Goal: Information Seeking & Learning: Stay updated

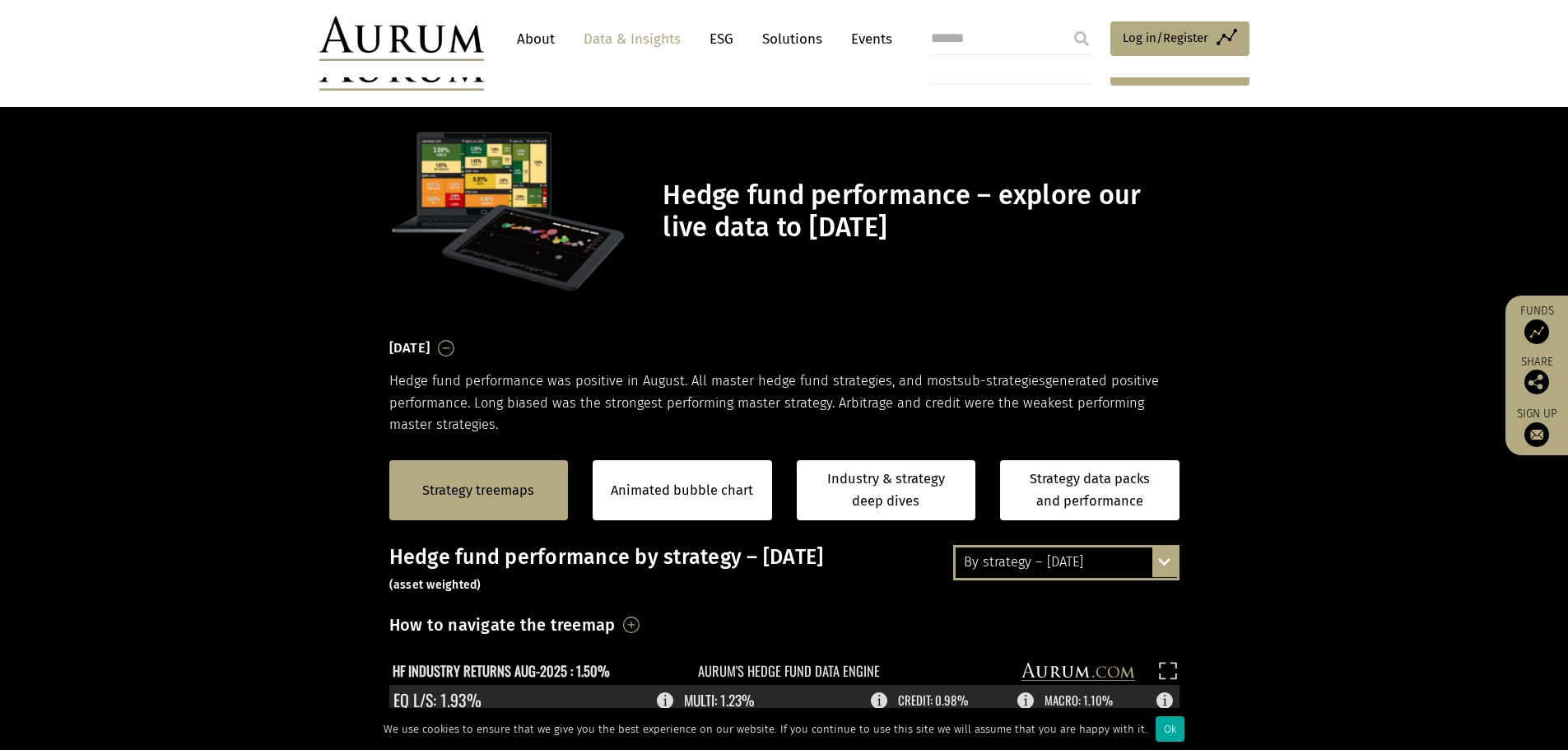
scroll to position [330, 0]
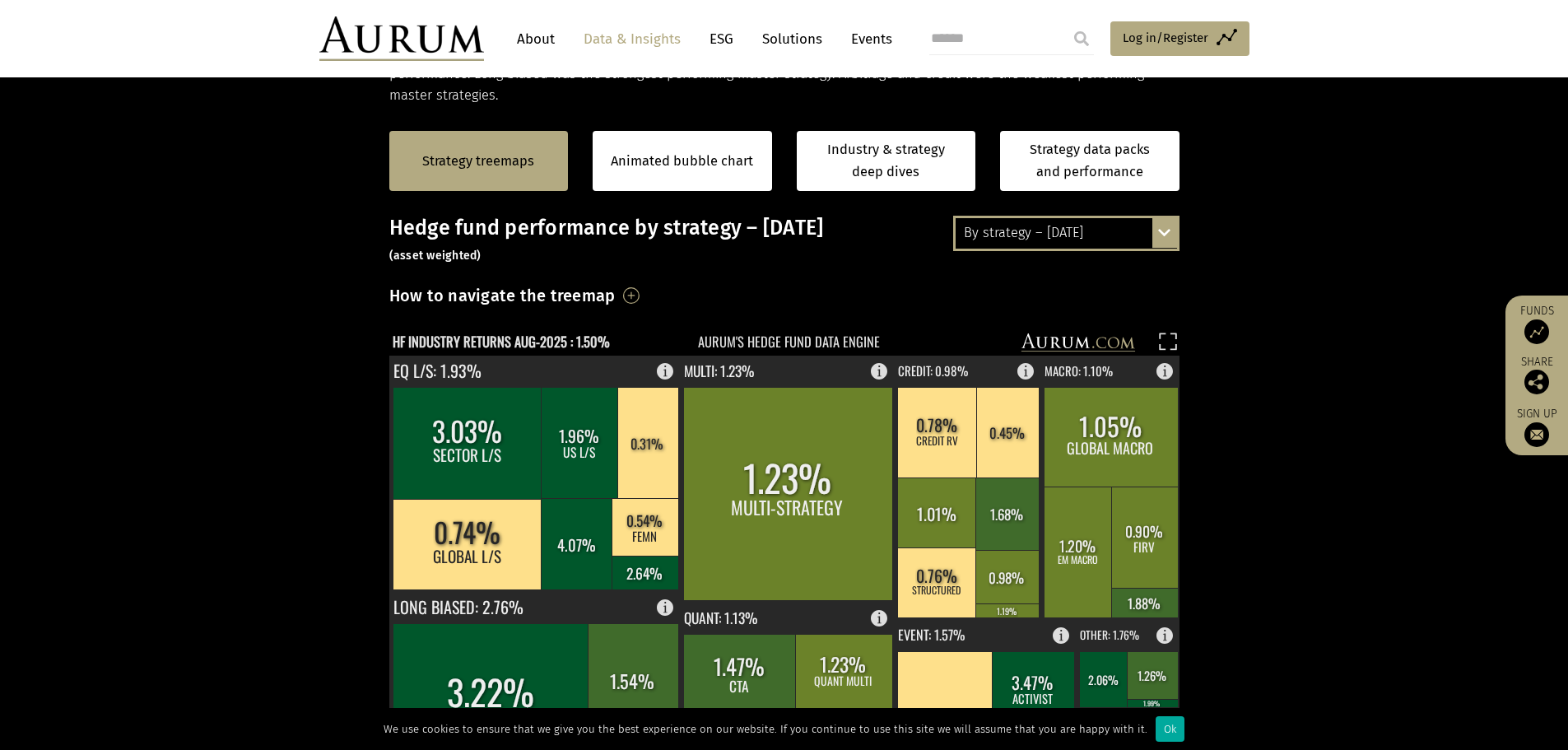
click at [1155, 226] on div "By strategy – [DATE] By strategy – [DATE] By strategy – year to date 2016 – [DA…" at bounding box center [1066, 233] width 226 height 34
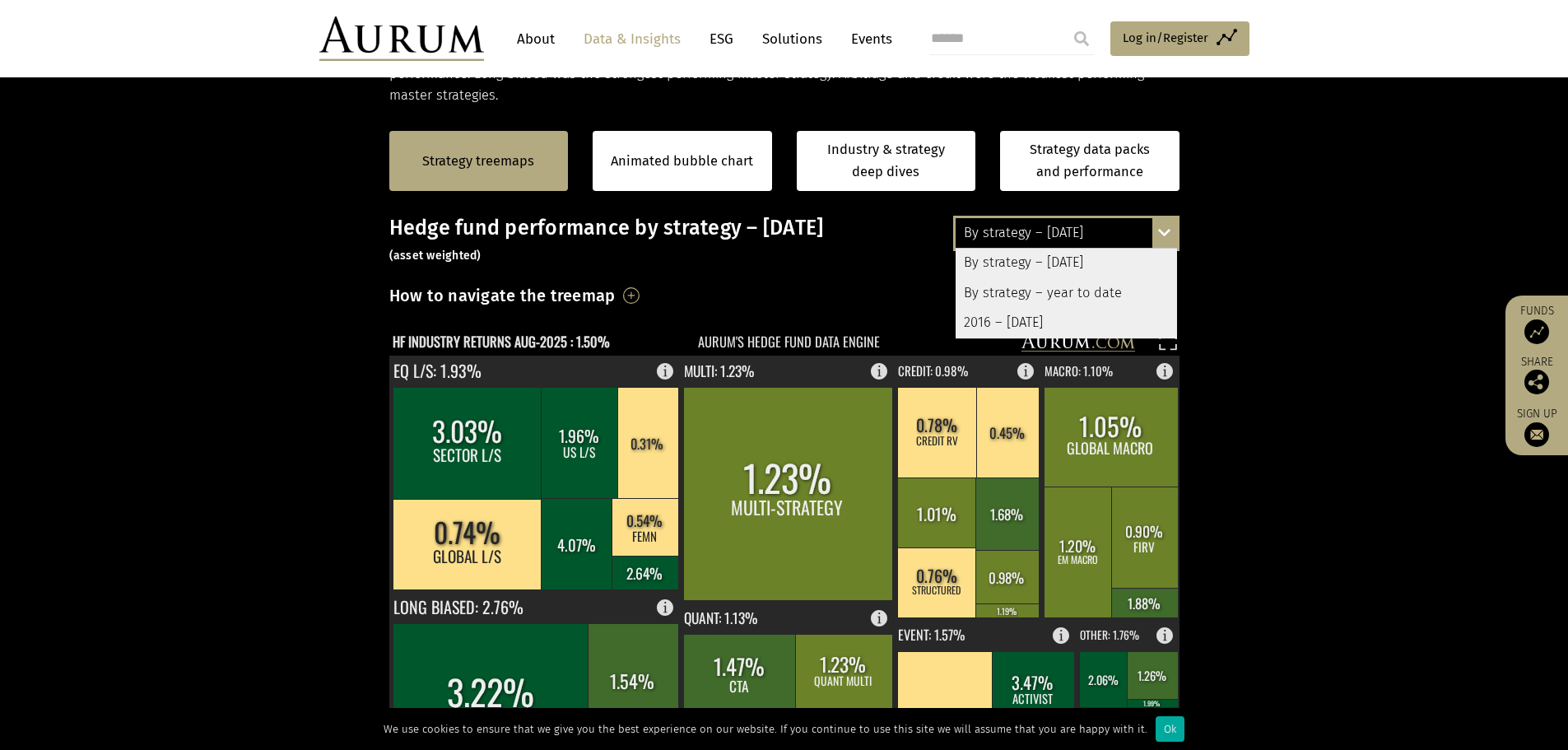
click at [1065, 294] on div "By strategy – year to date" at bounding box center [1066, 293] width 221 height 29
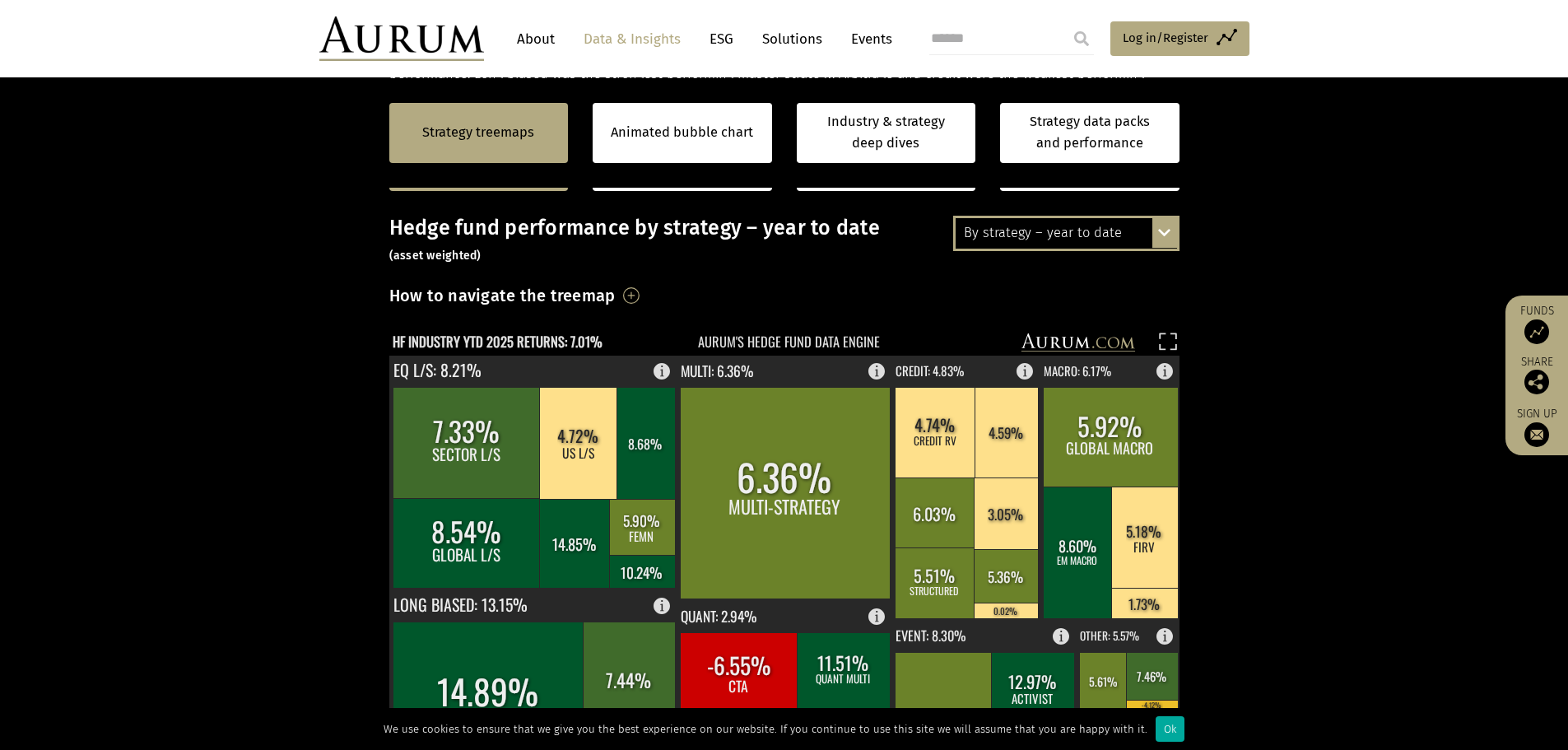
scroll to position [494, 0]
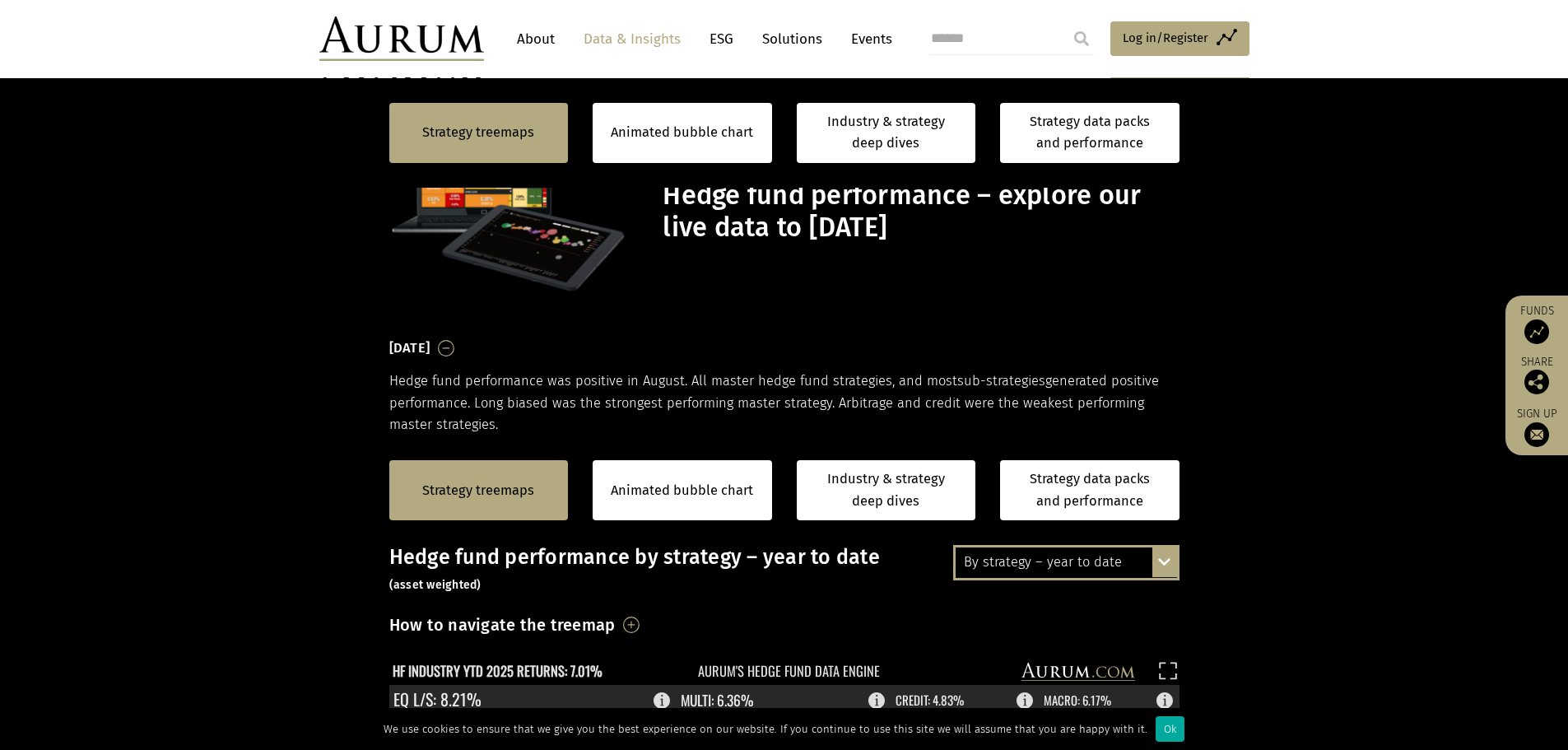
scroll to position [494, 0]
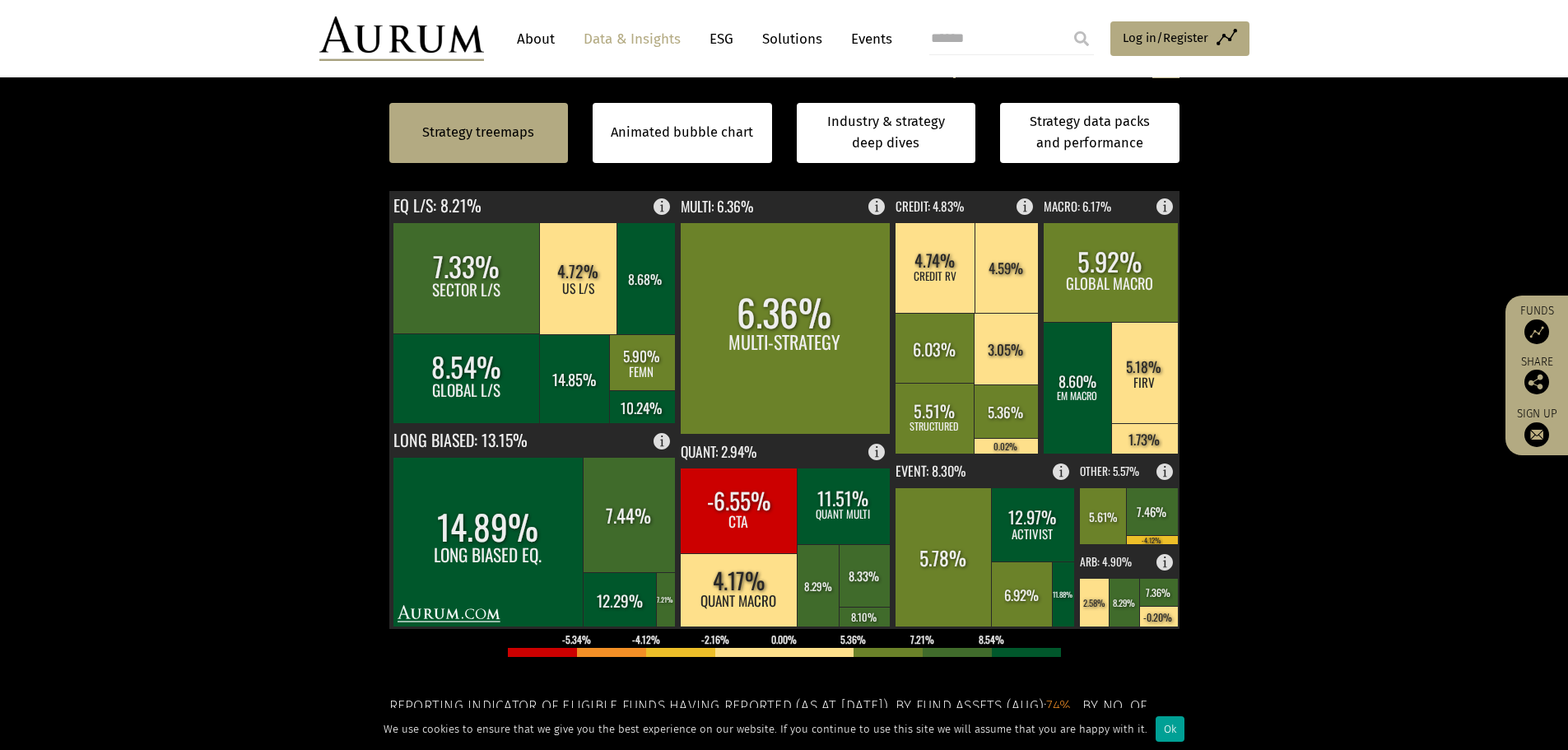
click at [1161, 733] on div "Ok" at bounding box center [1170, 729] width 29 height 26
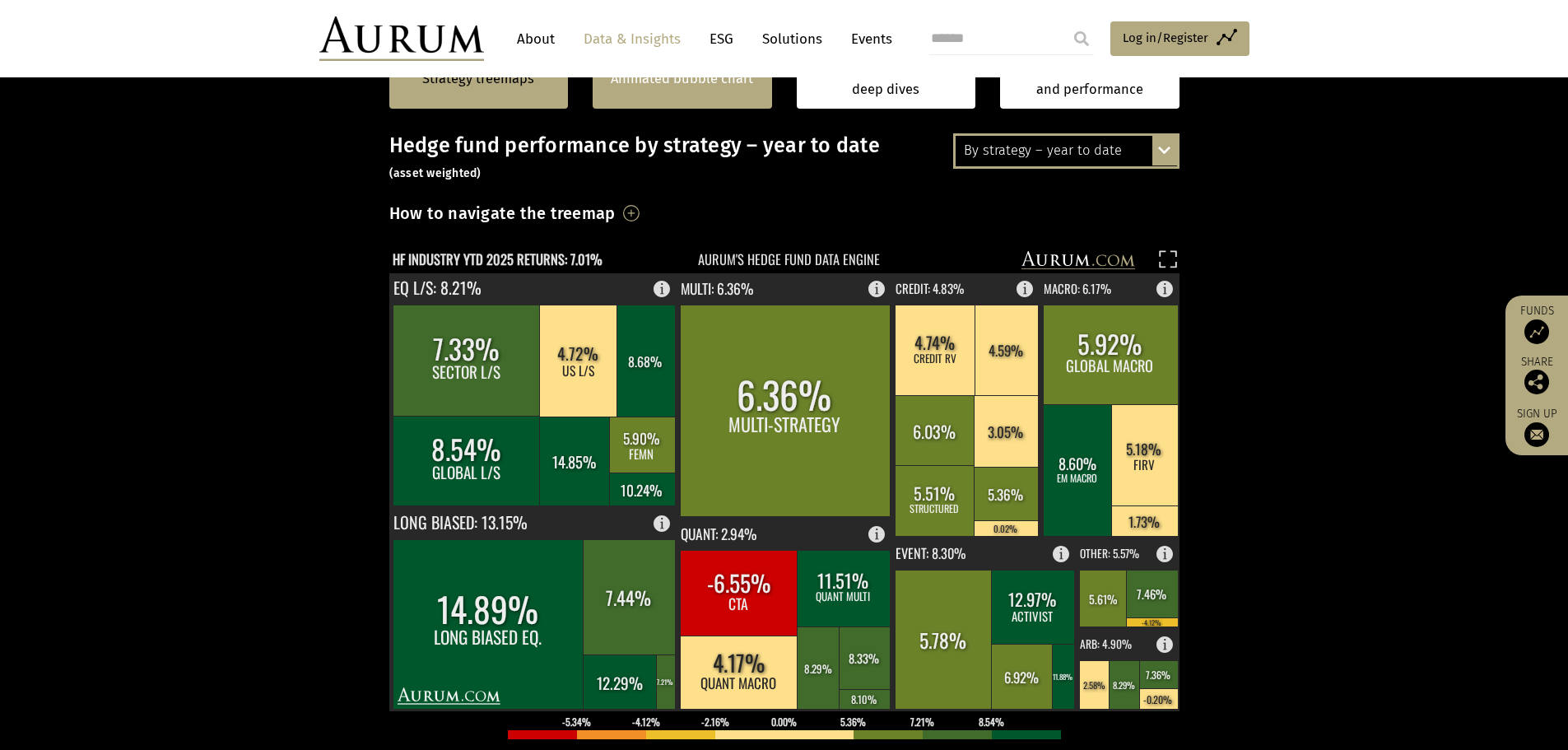
scroll to position [330, 0]
